Goal: Information Seeking & Learning: Learn about a topic

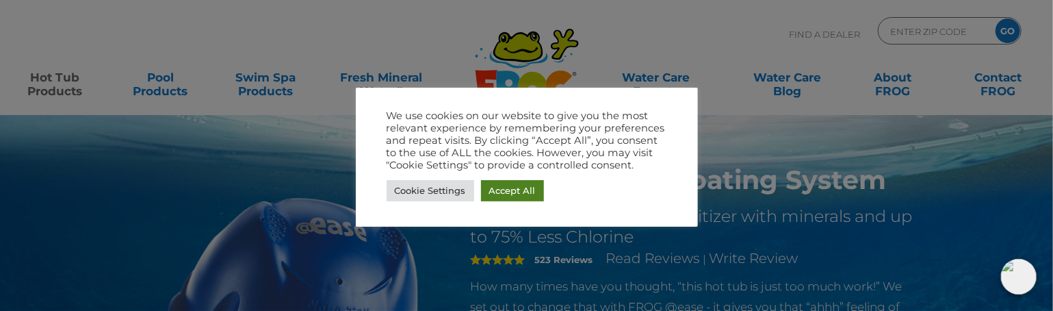
click at [508, 187] on link "Accept All" at bounding box center [512, 190] width 63 height 21
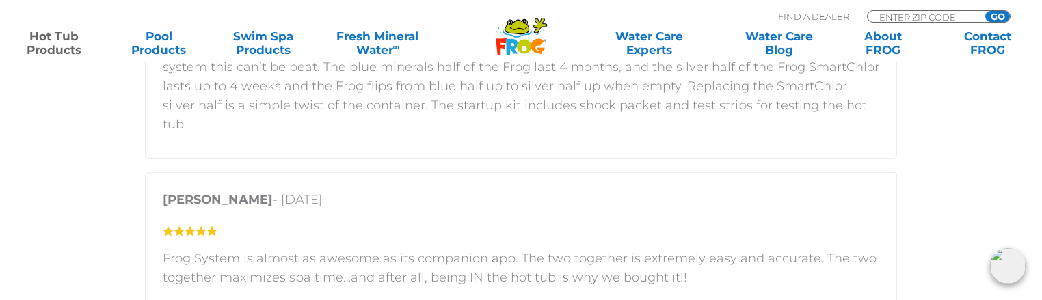
scroll to position [2531, 0]
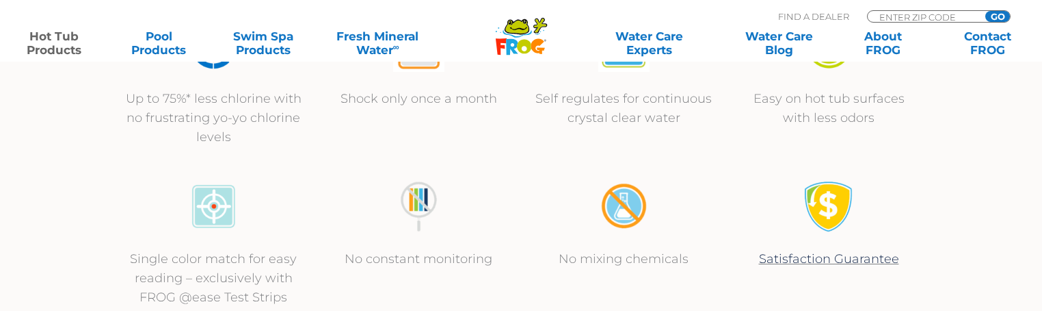
scroll to position [752, 0]
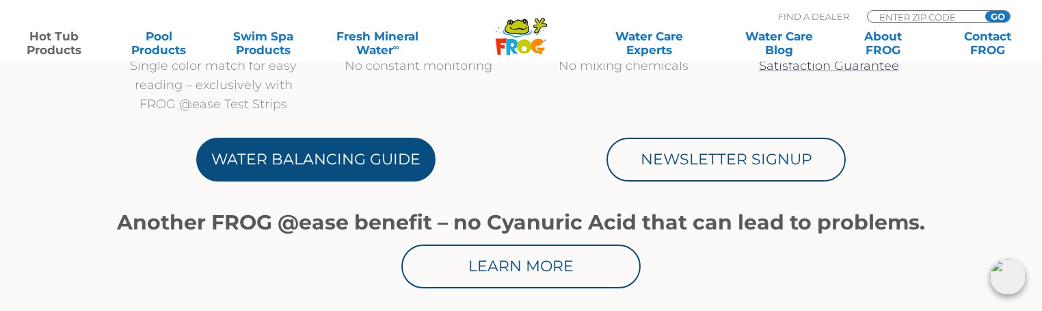
click at [363, 173] on link "Water Balancing Guide" at bounding box center [315, 159] width 239 height 44
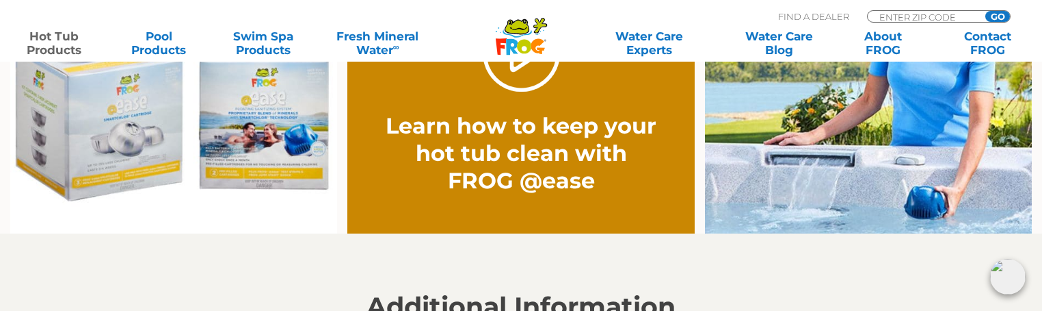
scroll to position [1094, 0]
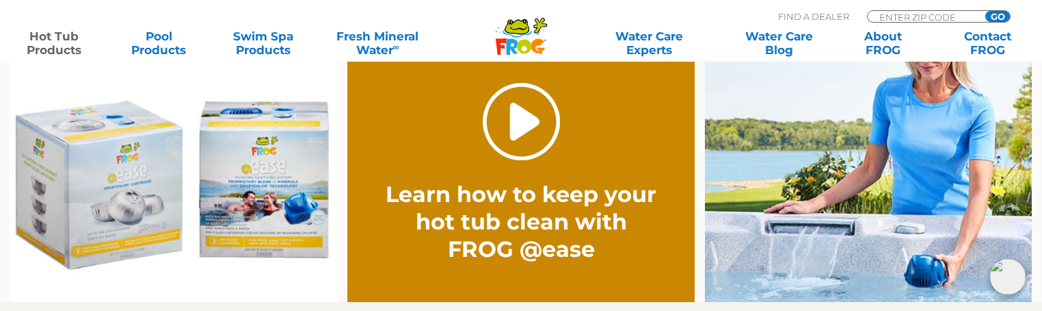
click at [527, 141] on link "." at bounding box center [521, 121] width 77 height 77
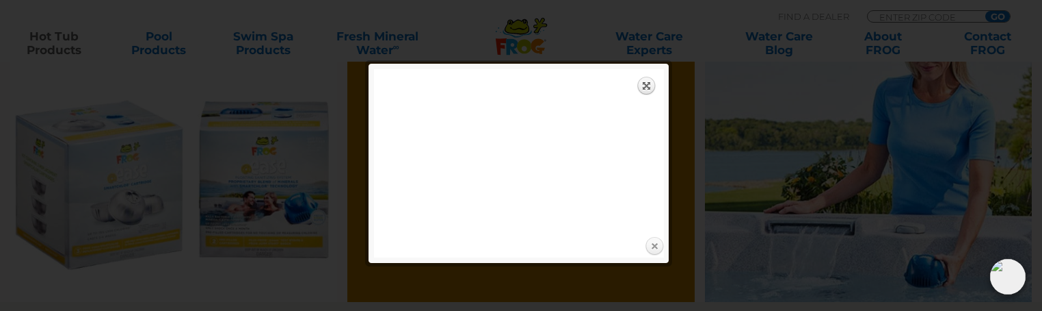
click at [658, 244] on link "Close" at bounding box center [654, 246] width 21 height 21
